Goal: Information Seeking & Learning: Learn about a topic

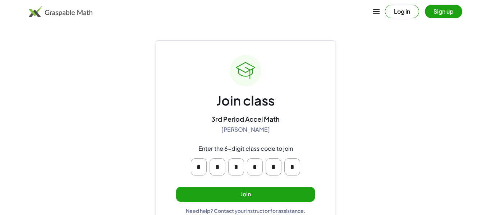
click at [242, 195] on button "Join" at bounding box center [245, 194] width 139 height 15
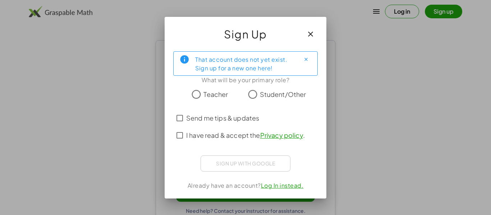
click at [260, 91] on span "Student/Other" at bounding box center [283, 94] width 46 height 10
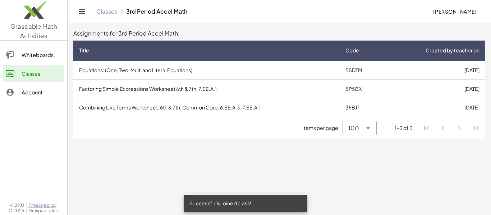
click at [144, 73] on td "Equations: (One, Two, Multi and Literal Equations)" at bounding box center [206, 70] width 266 height 19
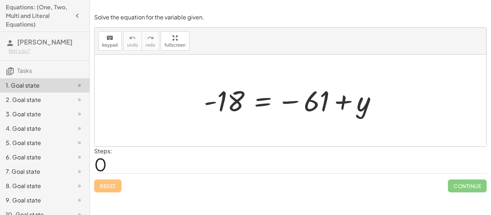
click at [101, 163] on span "0" at bounding box center [100, 164] width 13 height 22
click at [109, 164] on div "Steps: 0" at bounding box center [103, 160] width 18 height 27
drag, startPoint x: 105, startPoint y: 163, endPoint x: 93, endPoint y: 166, distance: 11.4
click at [0, 0] on div "Solve the equation for the variable given. keyboard keypad undo undo redo redo …" at bounding box center [0, 0] width 0 height 0
click at [253, 108] on div at bounding box center [293, 101] width 186 height 36
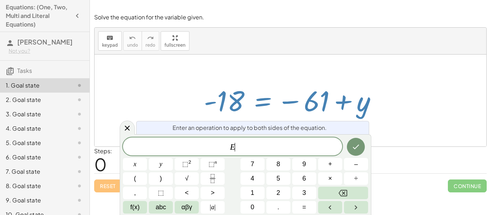
scroll to position [0, 0]
click at [248, 107] on div at bounding box center [293, 101] width 186 height 36
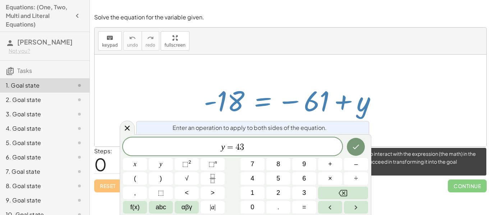
click at [461, 185] on span "Continue" at bounding box center [467, 186] width 39 height 13
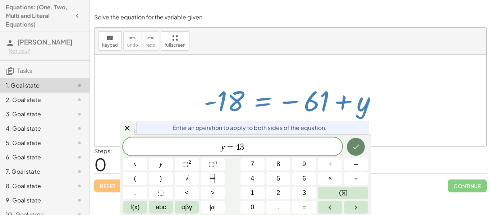
click at [352, 148] on icon "Done" at bounding box center [355, 147] width 9 height 9
click at [130, 128] on icon at bounding box center [127, 128] width 9 height 9
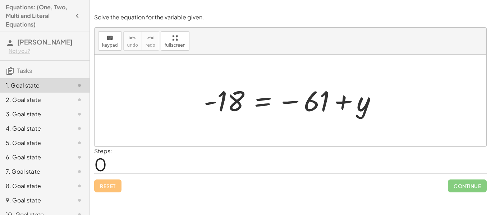
click at [289, 102] on div at bounding box center [293, 101] width 186 height 36
click at [302, 103] on div at bounding box center [293, 101] width 186 height 36
click at [235, 97] on div at bounding box center [293, 101] width 186 height 36
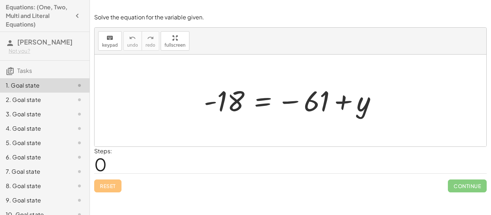
click at [235, 97] on div at bounding box center [293, 101] width 186 height 36
click at [168, 112] on div at bounding box center [290, 101] width 392 height 92
click at [105, 184] on div "Reset Continue" at bounding box center [290, 183] width 392 height 19
click at [346, 121] on div at bounding box center [290, 101] width 392 height 92
click at [118, 45] on button "keyboard keypad" at bounding box center [110, 40] width 24 height 19
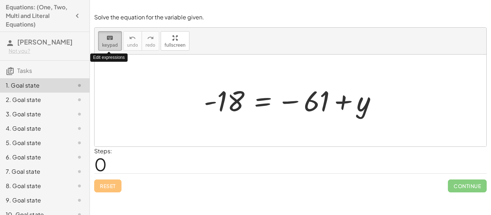
click at [118, 45] on button "keyboard keypad" at bounding box center [110, 40] width 24 height 19
click at [312, 101] on div at bounding box center [293, 101] width 186 height 36
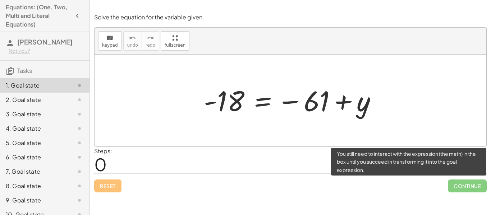
click at [453, 182] on span "Continue" at bounding box center [467, 186] width 39 height 13
